Goal: Browse casually

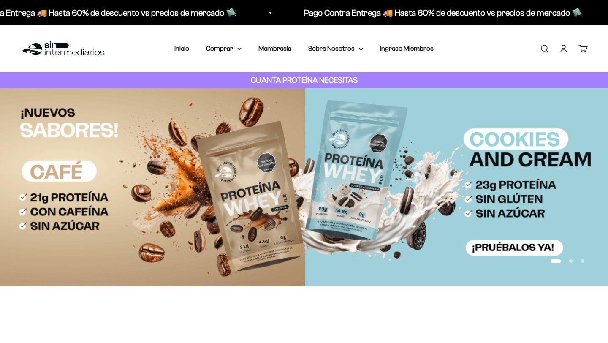
click at [296, 80] on strong "CUANTA PROTEÍNA NECESITAS" at bounding box center [304, 80] width 107 height 9
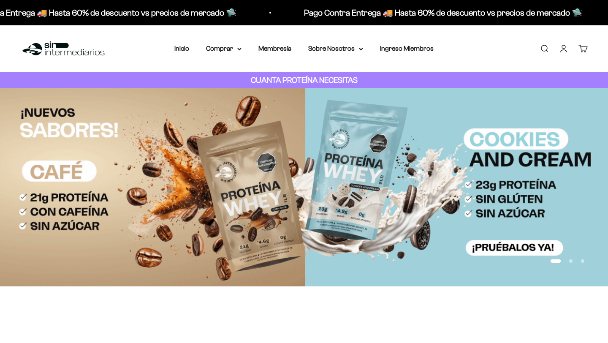
click at [296, 80] on strong "CUANTA PROTEÍNA NECESITAS" at bounding box center [304, 80] width 107 height 9
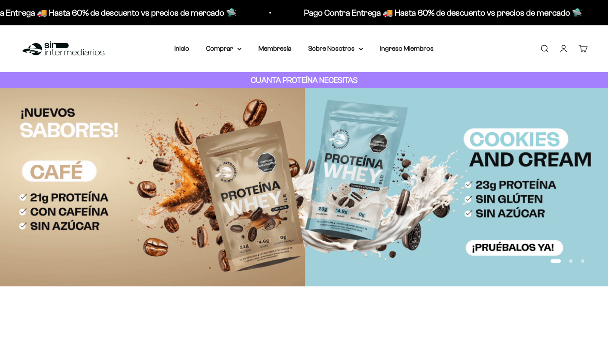
click at [296, 80] on strong "CUANTA PROTEÍNA NECESITAS" at bounding box center [304, 80] width 107 height 9
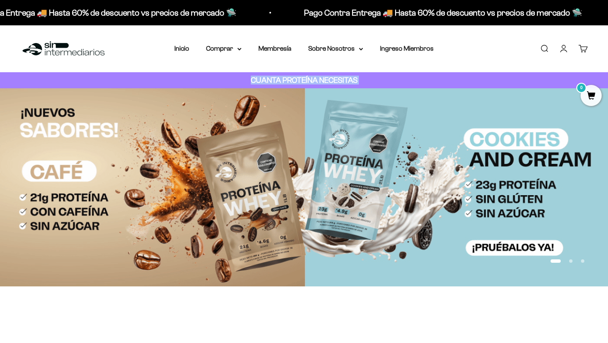
click at [296, 80] on strong "CUANTA PROTEÍNA NECESITAS" at bounding box center [304, 80] width 107 height 9
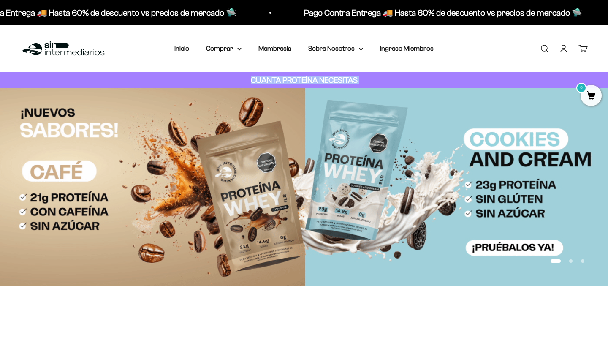
click at [296, 80] on strong "CUANTA PROTEÍNA NECESITAS" at bounding box center [304, 80] width 107 height 9
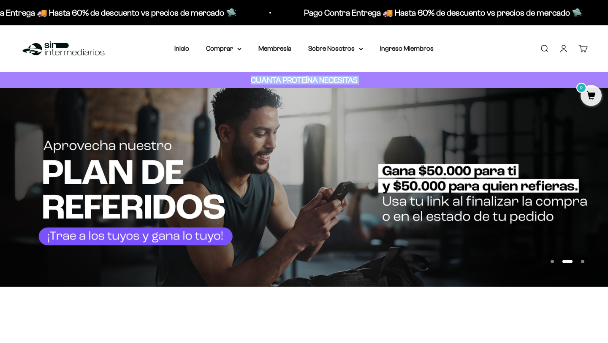
scroll to position [66, 0]
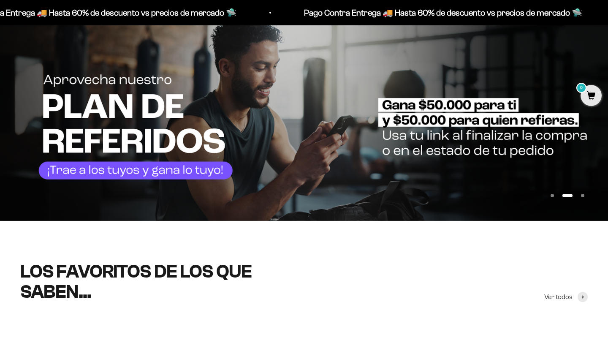
click at [296, 80] on img at bounding box center [304, 121] width 608 height 199
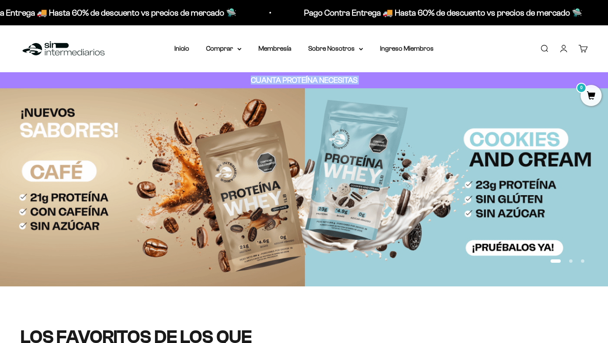
click at [294, 107] on img at bounding box center [304, 187] width 608 height 198
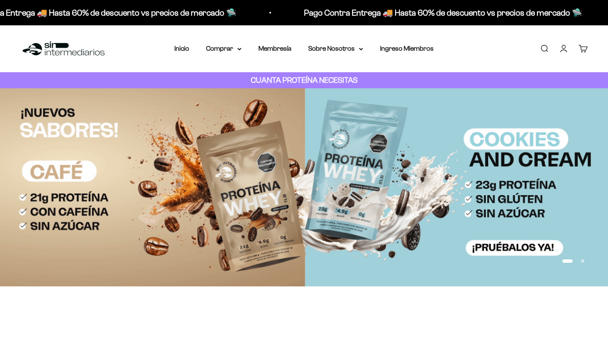
click at [319, 82] on strong "CUANTA PROTEÍNA NECESITAS" at bounding box center [304, 80] width 107 height 9
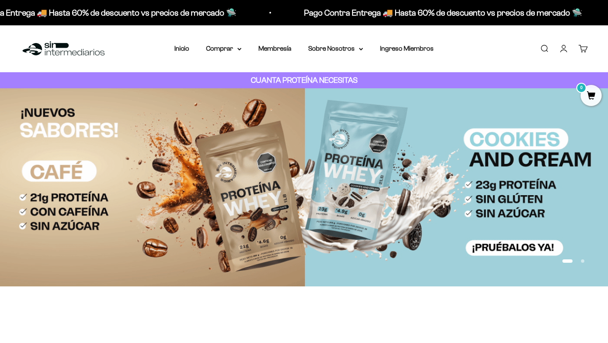
click at [319, 82] on strong "CUANTA PROTEÍNA NECESITAS" at bounding box center [304, 80] width 107 height 9
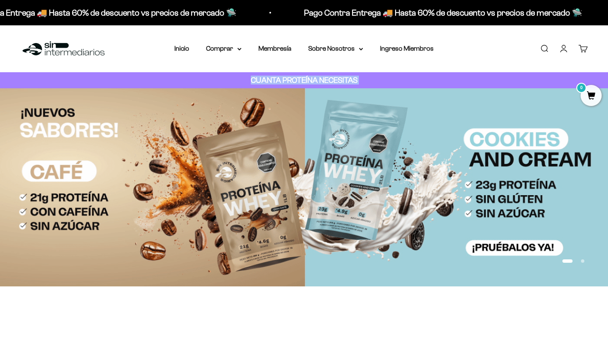
click at [319, 82] on strong "CUANTA PROTEÍNA NECESITAS" at bounding box center [304, 80] width 107 height 9
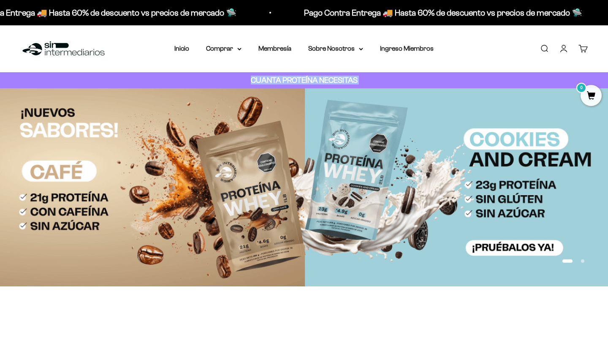
click at [319, 82] on strong "CUANTA PROTEÍNA NECESITAS" at bounding box center [304, 80] width 107 height 9
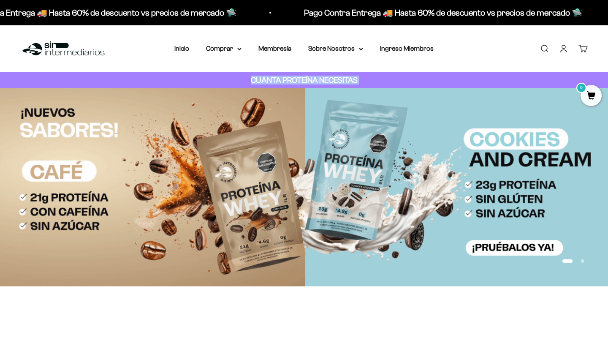
click at [314, 132] on img at bounding box center [304, 187] width 608 height 198
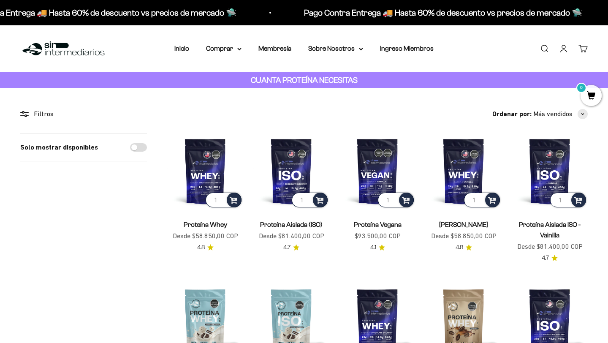
click at [300, 84] on p "CUANTA PROTEÍNA NECESITAS" at bounding box center [304, 80] width 111 height 12
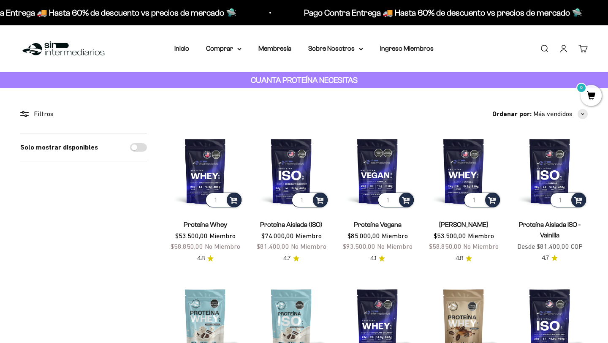
click at [294, 73] on div "CUANTA PROTEÍNA NECESITAS" at bounding box center [304, 80] width 608 height 16
click at [294, 83] on strong "CUANTA PROTEÍNA NECESITAS" at bounding box center [304, 80] width 107 height 9
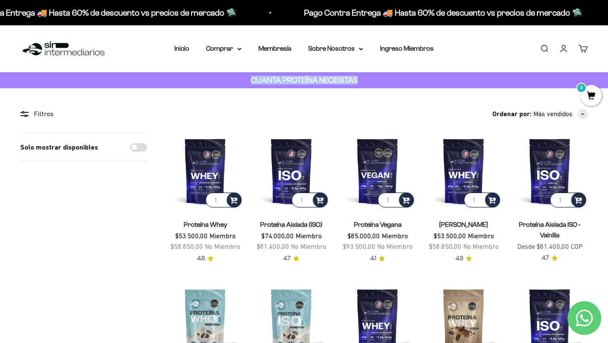
click at [84, 53] on img at bounding box center [63, 49] width 87 height 18
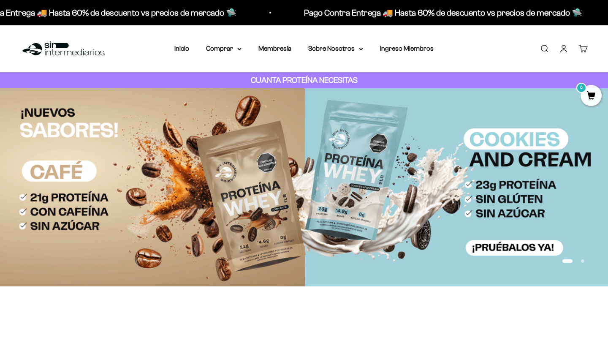
click at [286, 77] on strong "CUANTA PROTEÍNA NECESITAS" at bounding box center [304, 80] width 107 height 9
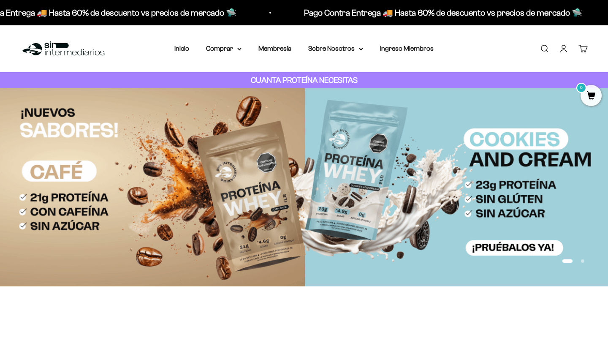
click at [302, 82] on strong "CUANTA PROTEÍNA NECESITAS" at bounding box center [304, 80] width 107 height 9
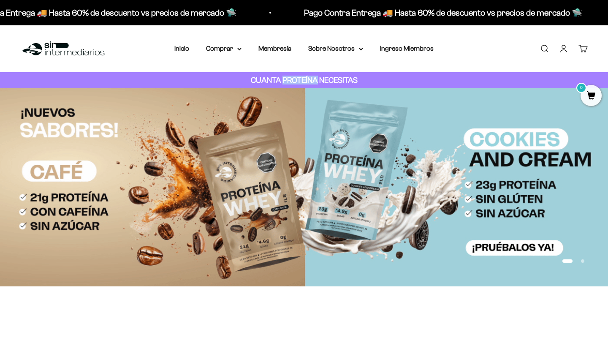
click at [302, 82] on strong "CUANTA PROTEÍNA NECESITAS" at bounding box center [304, 80] width 107 height 9
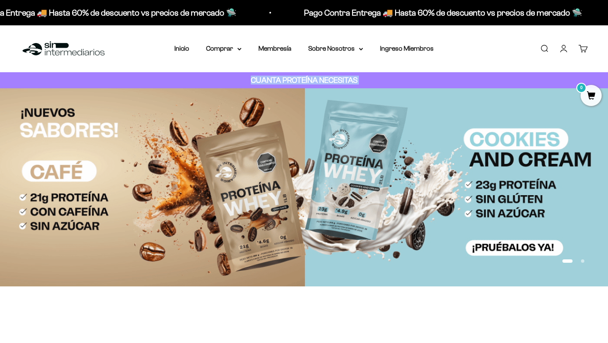
click at [302, 82] on strong "CUANTA PROTEÍNA NECESITAS" at bounding box center [304, 80] width 107 height 9
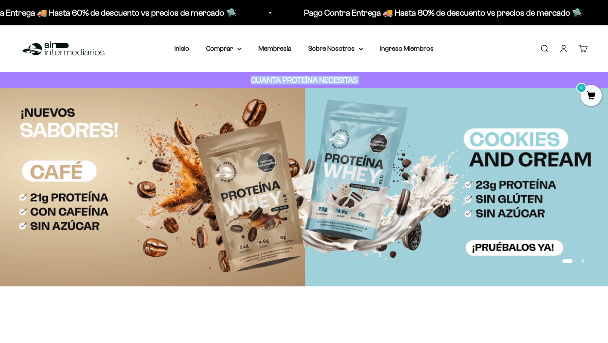
click at [302, 82] on strong "CUANTA PROTEÍNA NECESITAS" at bounding box center [304, 80] width 107 height 9
click at [297, 136] on img at bounding box center [304, 187] width 608 height 198
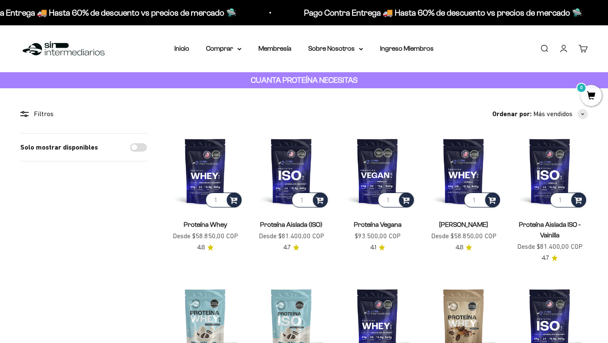
click at [284, 83] on strong "CUANTA PROTEÍNA NECESITAS" at bounding box center [304, 80] width 107 height 9
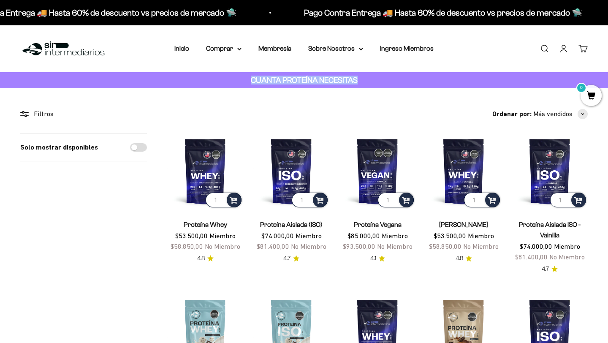
click at [284, 83] on strong "CUANTA PROTEÍNA NECESITAS" at bounding box center [304, 80] width 107 height 9
click at [75, 50] on img at bounding box center [63, 49] width 87 height 18
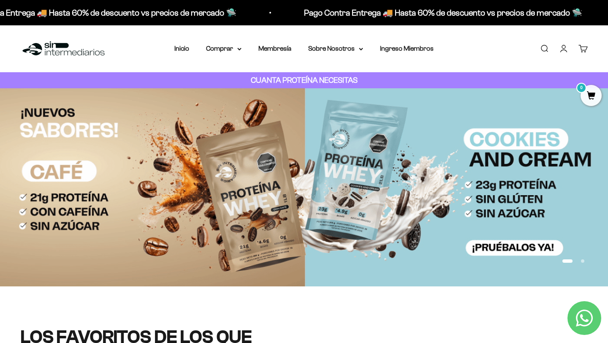
click at [308, 79] on strong "CUANTA PROTEÍNA NECESITAS" at bounding box center [304, 80] width 107 height 9
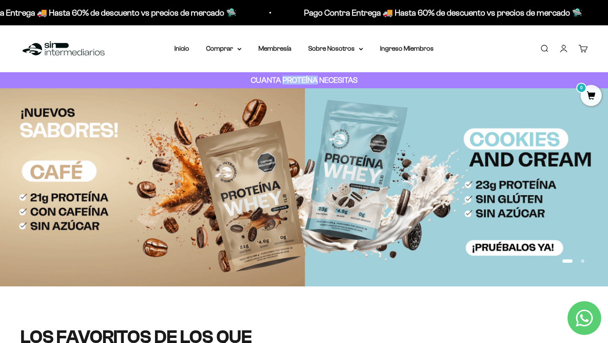
click at [308, 79] on strong "CUANTA PROTEÍNA NECESITAS" at bounding box center [304, 80] width 107 height 9
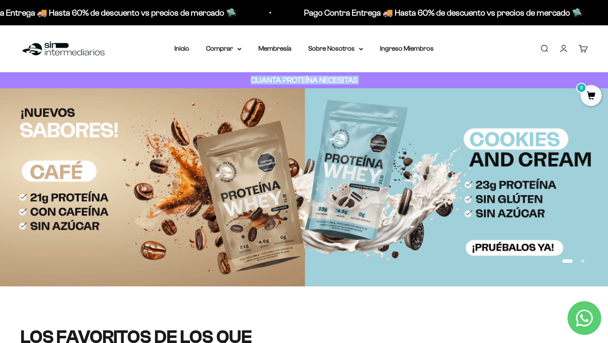
click at [308, 79] on strong "CUANTA PROTEÍNA NECESITAS" at bounding box center [304, 80] width 107 height 9
